Goal: Task Accomplishment & Management: Use online tool/utility

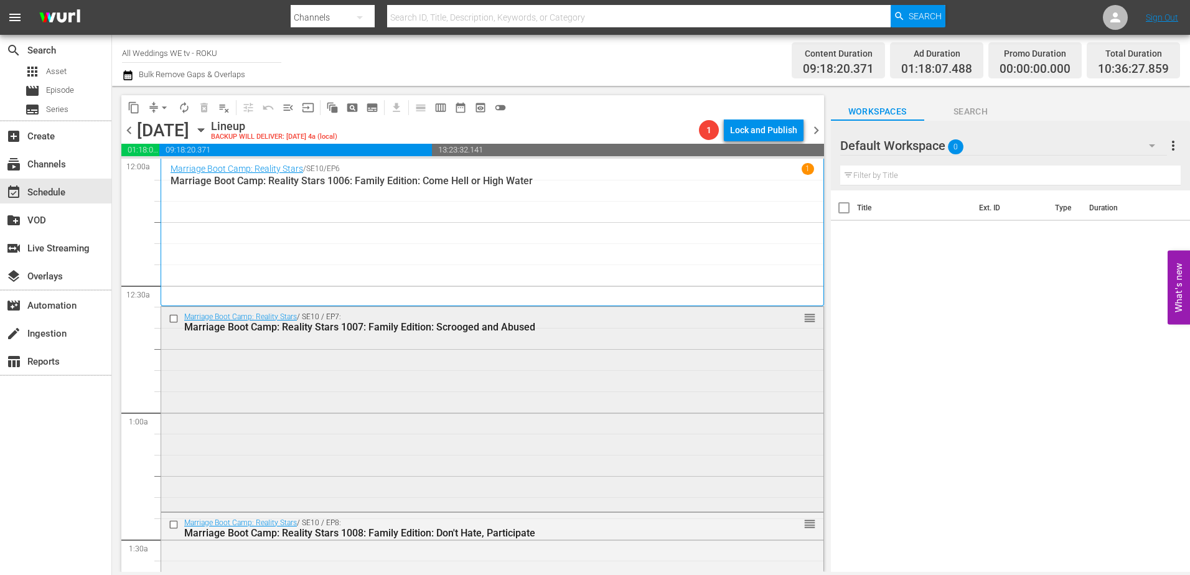
click at [543, 453] on div "Marriage Boot Camp: Reality Stars / SE10 / EP7: Marriage Boot Camp: Reality Sta…" at bounding box center [492, 408] width 662 height 202
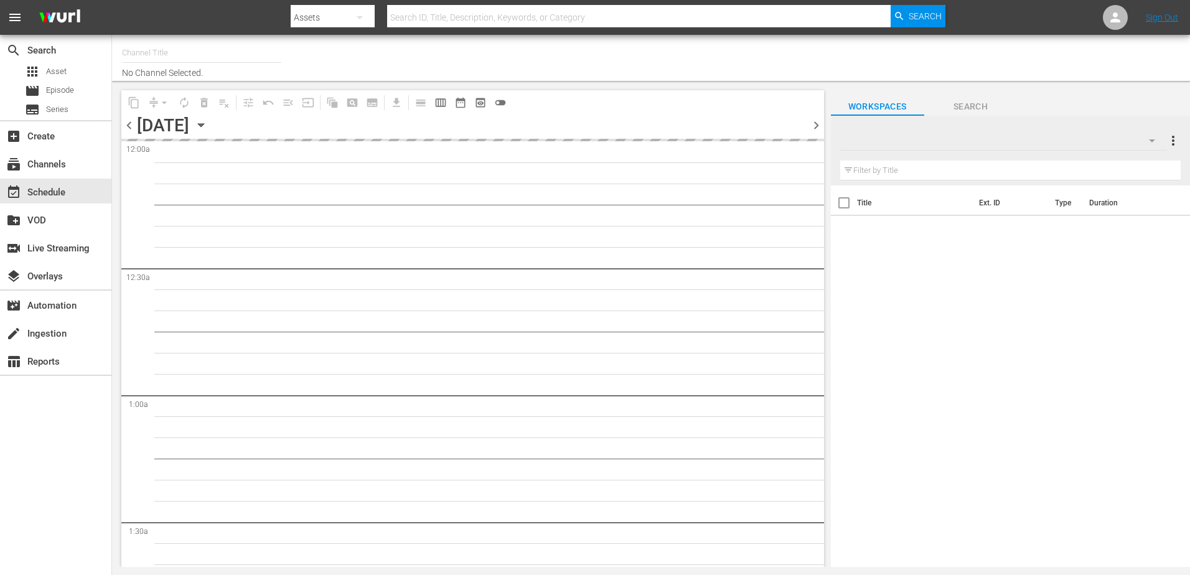
type input "All Weddings WE tv - ROKU (1211)"
